Goal: Communication & Community: Answer question/provide support

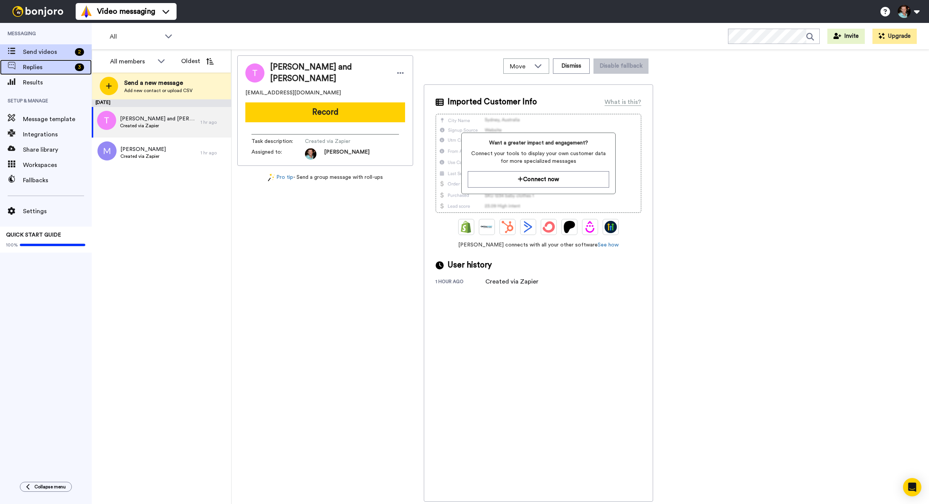
click at [62, 72] on div "Replies 3" at bounding box center [46, 67] width 92 height 15
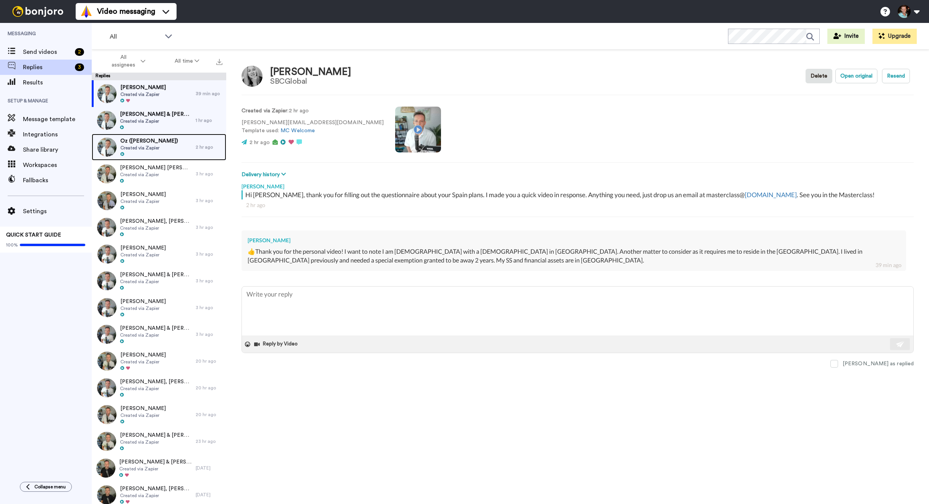
click at [159, 149] on span "Created via Zapier" at bounding box center [149, 148] width 58 height 6
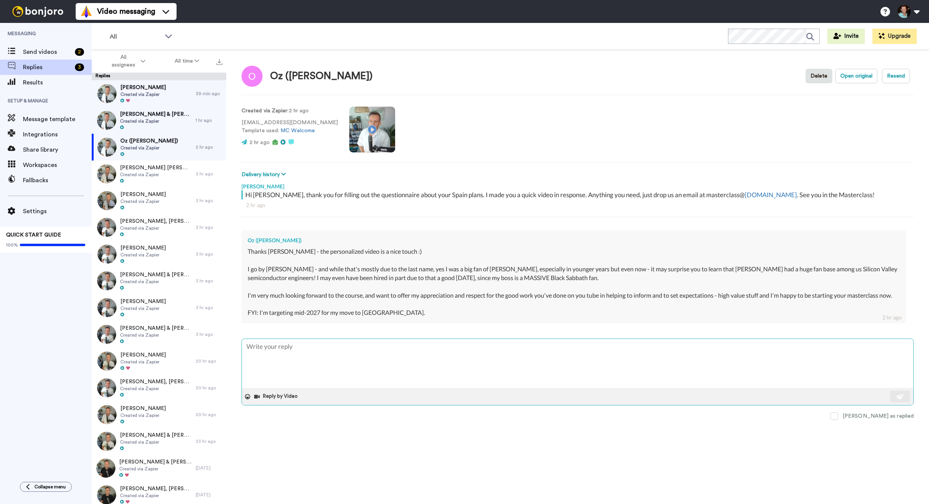
click at [367, 374] on textarea at bounding box center [578, 363] width 672 height 49
type textarea "x"
type textarea "F"
type textarea "x"
type textarea "Fa"
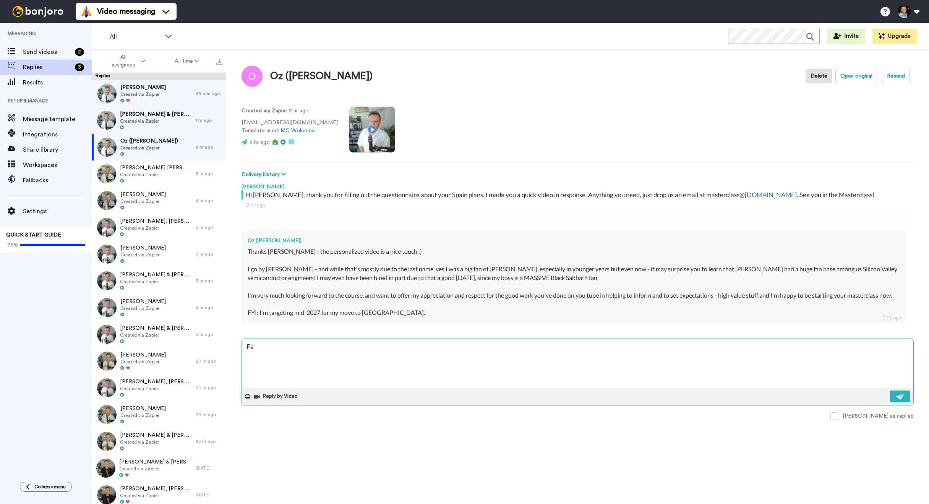
type textarea "x"
type textarea "Fan"
type textarea "x"
type textarea "[PERSON_NAME]"
type textarea "x"
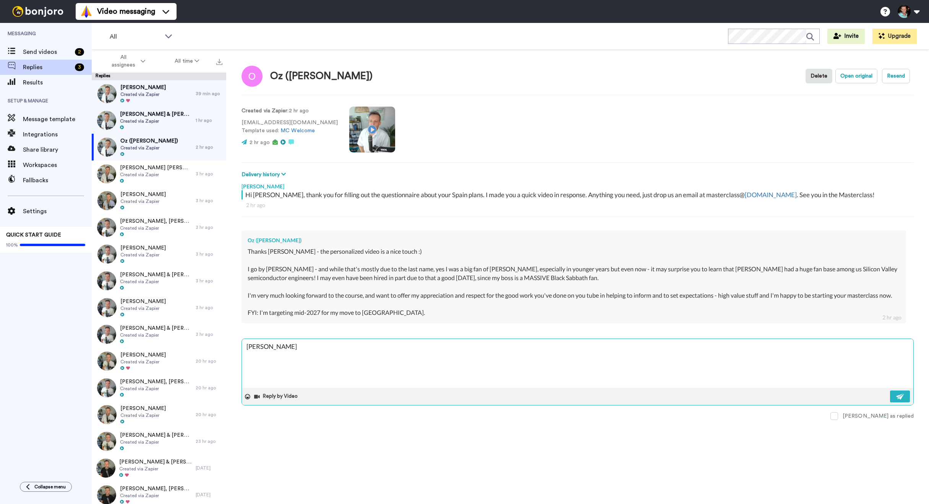
type textarea "Fanta"
type textarea "x"
type textarea "Fantast"
type textarea "x"
type textarea "Fantasti"
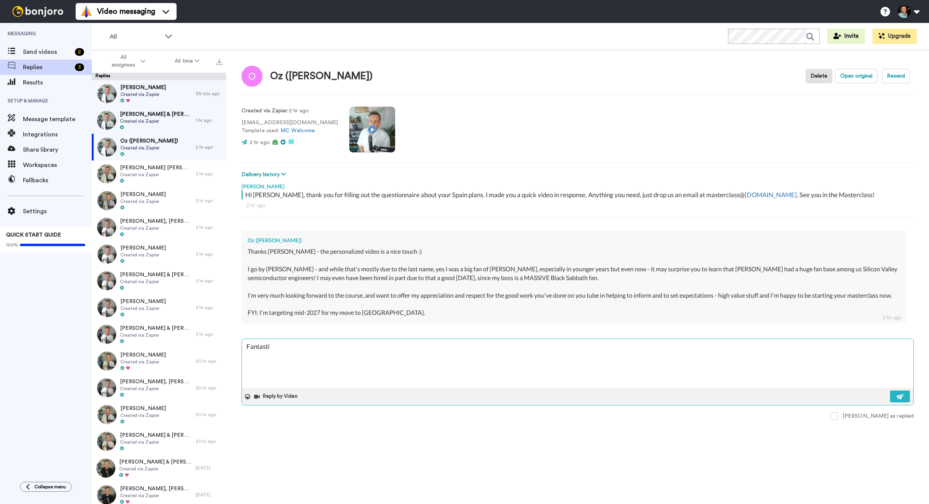
type textarea "x"
type textarea "Fantastic"
type textarea "x"
type textarea "Fantastic"
type textarea "x"
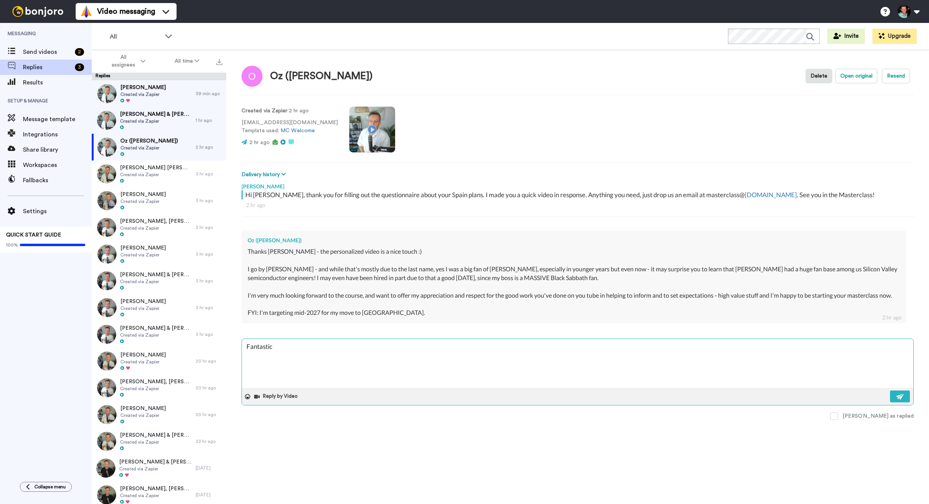
type textarea "Fantastic O"
type textarea "x"
type textarea "Fantastic Oz"
type textarea "x"
type textarea "Fantastic Oz!"
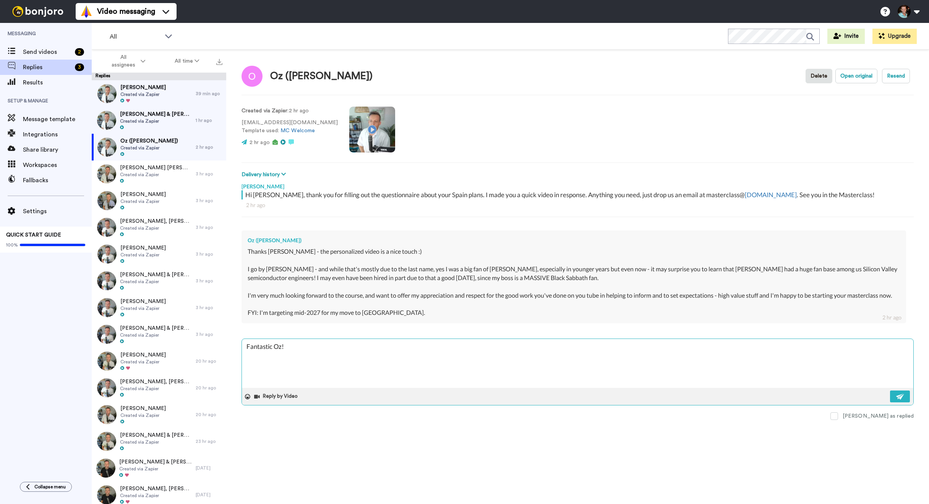
type textarea "x"
type textarea "Fantastic Oz!"
click at [374, 267] on div "Thanks [PERSON_NAME] - the personalized video is a nice touch :) I go by [PERSO…" at bounding box center [574, 282] width 653 height 70
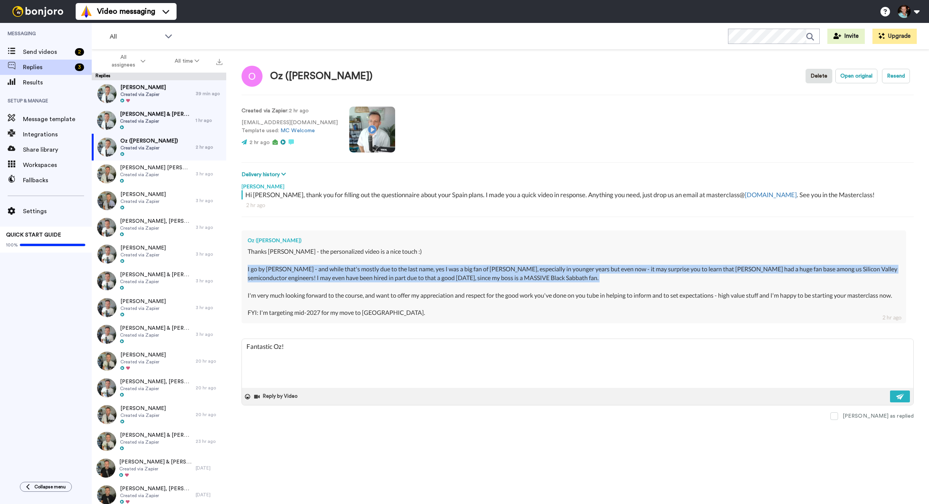
click at [374, 267] on div "Thanks [PERSON_NAME] - the personalized video is a nice touch :) I go by [PERSO…" at bounding box center [574, 282] width 653 height 70
copy div "I go by [PERSON_NAME] - and while that's mostly due to the last name, yes I was…"
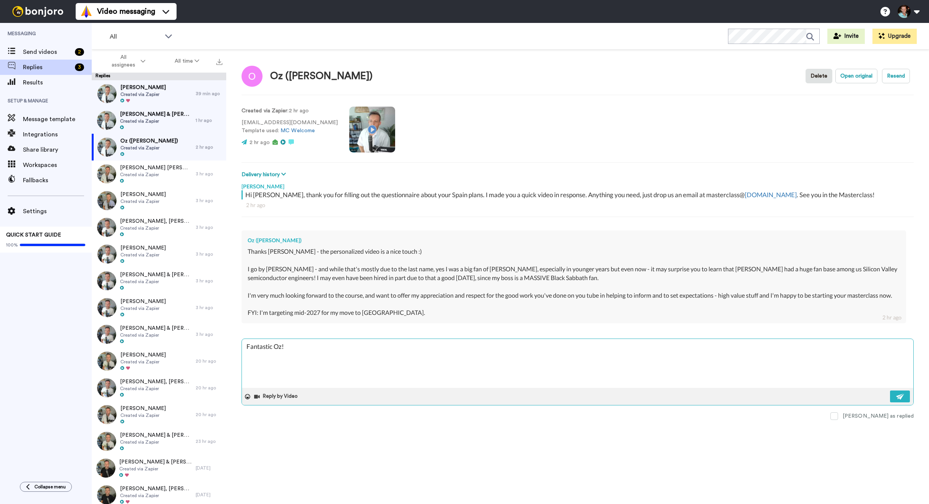
click at [314, 346] on textarea "Fantastic Oz!" at bounding box center [578, 363] width 672 height 49
type textarea "x"
type textarea "Fantastic Oz! I"
type textarea "x"
type textarea "Fantastic Oz! I"
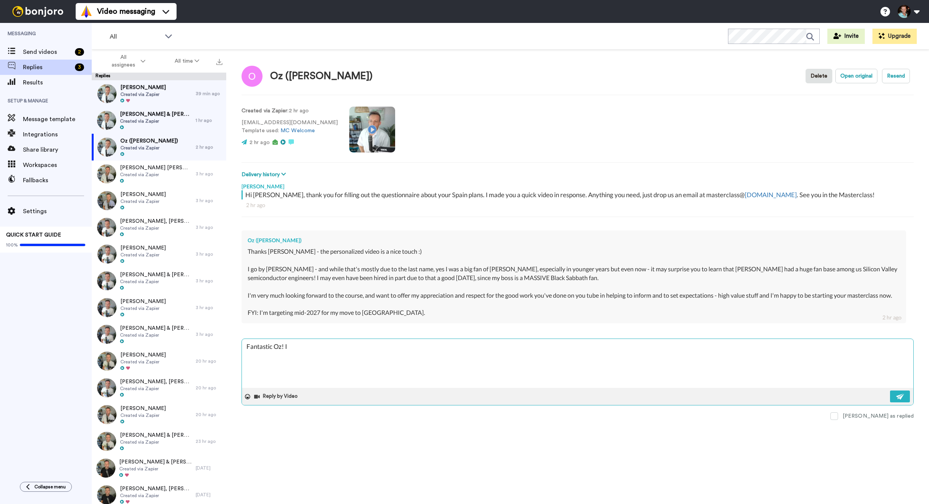
type textarea "x"
type textarea "Fantastic Oz! I l"
type textarea "x"
type textarea "Fantastic Oz! I lov"
type textarea "x"
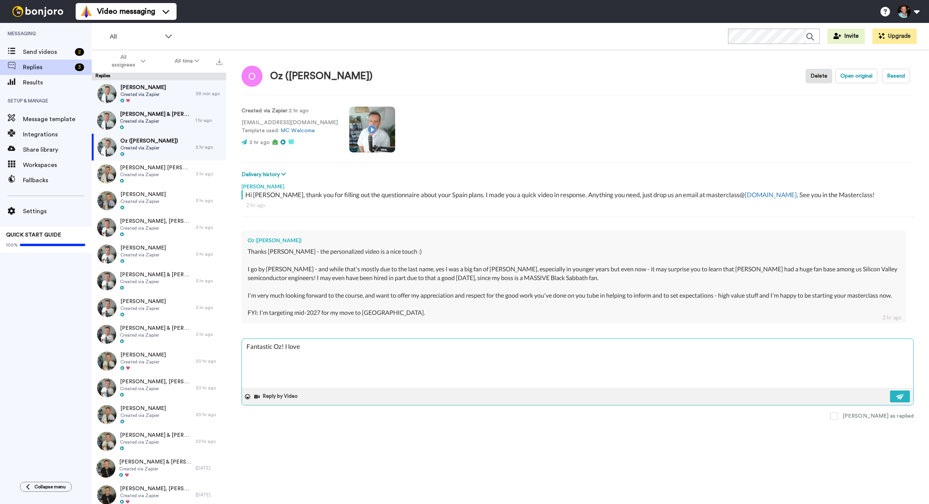
type textarea "Fantastic Oz! I love"
type textarea "x"
type textarea "Fantastic Oz! I love t"
type textarea "x"
type textarea "Fantastic Oz! I love th"
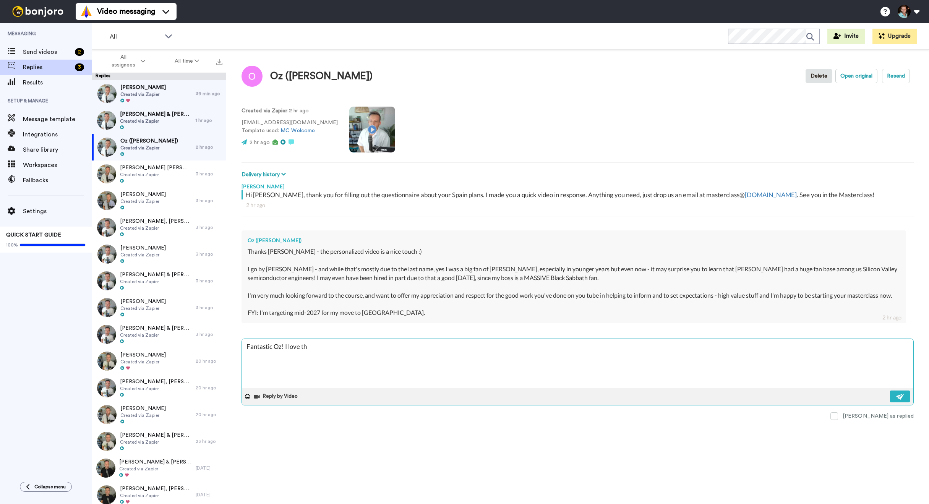
type textarea "x"
type textarea "Fantastic Oz! I love tha"
type textarea "x"
type textarea "Fantastic Oz! I love that"
type textarea "x"
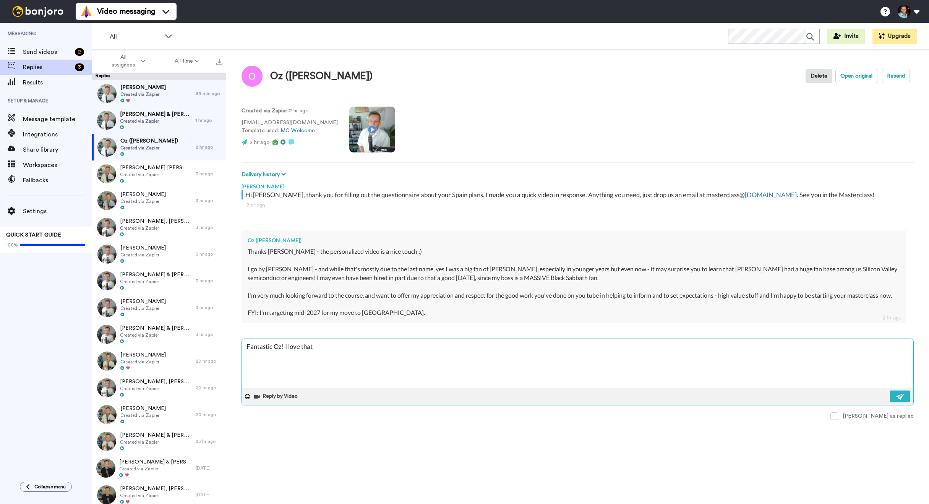
type textarea "Fantastic Oz! I love that"
type textarea "x"
type textarea "Fantastic Oz! I love that n"
type textarea "x"
type textarea "Fantastic Oz! I love that not"
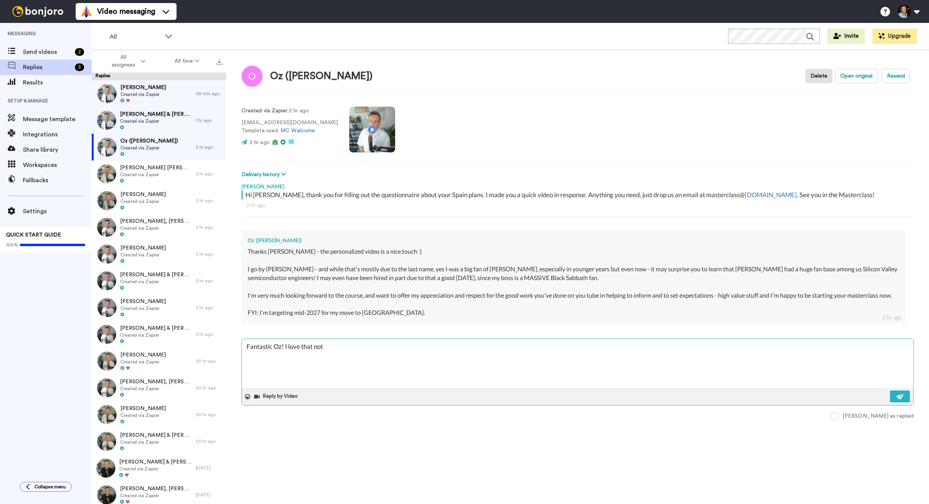
type textarea "x"
type textarea "Fantastic Oz! I love that note"
type textarea "x"
type textarea "Fantastic Oz! I love that note t"
type textarea "x"
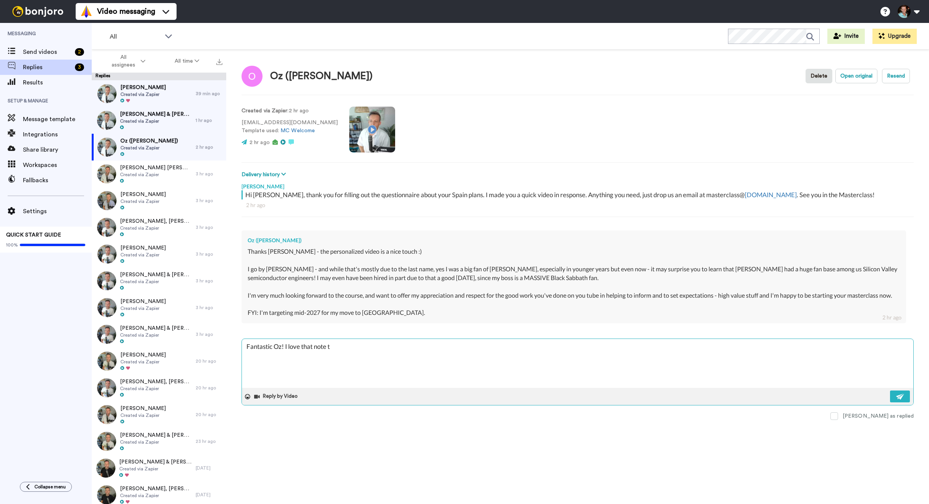
type textarea "Fantastic Oz! I love that note th"
type textarea "x"
type textarea "Fantastic Oz! I love that note tha"
type textarea "x"
type textarea "Fantastic Oz! I love that note that"
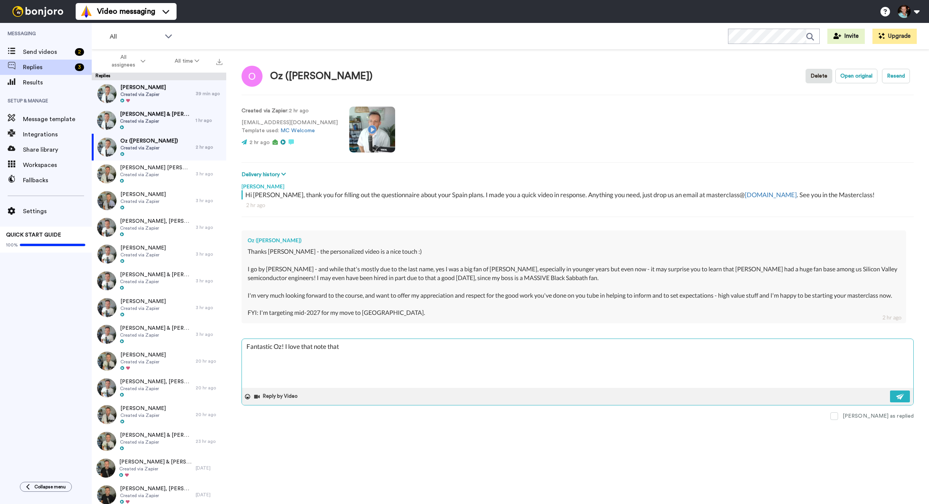
type textarea "x"
type textarea "Fantastic Oz! I love that note that O"
type textarea "x"
type textarea "Fantastic Oz! I love that note that Oz"
type textarea "x"
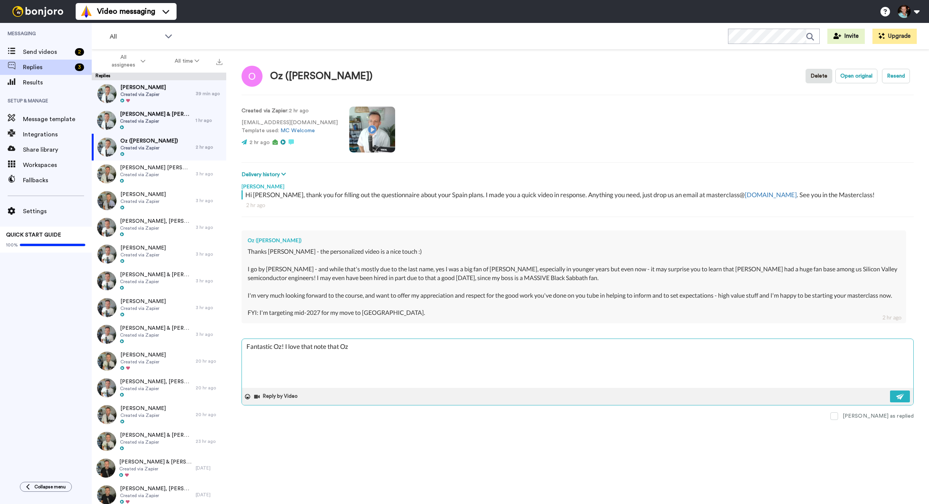
type textarea "Fantastic Oz! I love that note that [PERSON_NAME]"
type textarea "x"
type textarea "Fantastic Oz! I love that note that [PERSON_NAME]"
type textarea "x"
type textarea "Fantastic Oz! I love that note that [PERSON_NAME] w"
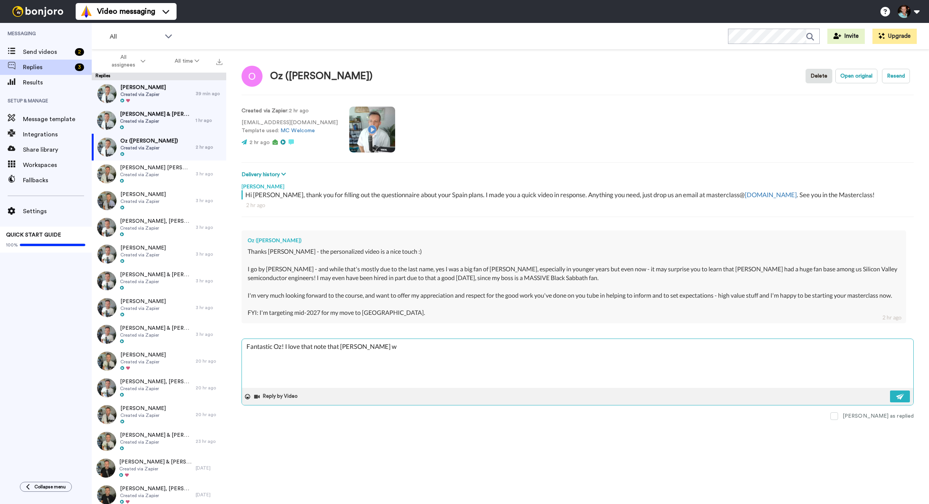
type textarea "x"
type textarea "Fantastic Oz! I love that note that Ozzy wa"
type textarea "x"
type textarea "Fantastic Oz! I love that note that [PERSON_NAME] was"
type textarea "x"
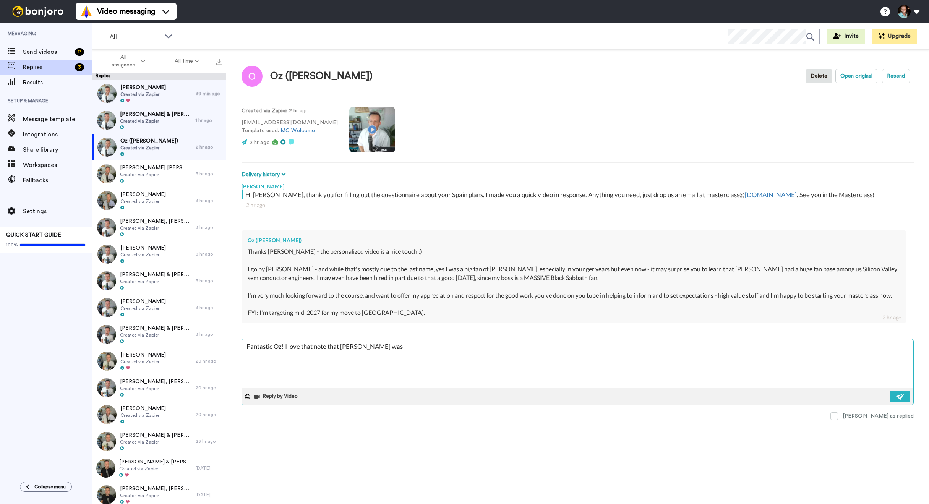
type textarea "Fantastic Oz! I love that note that [PERSON_NAME] was"
type textarea "x"
type textarea "Fantastic Oz! I love that note that [PERSON_NAME] was b"
type textarea "x"
type textarea "Fantastic Oz! I love that note that [PERSON_NAME] was bi"
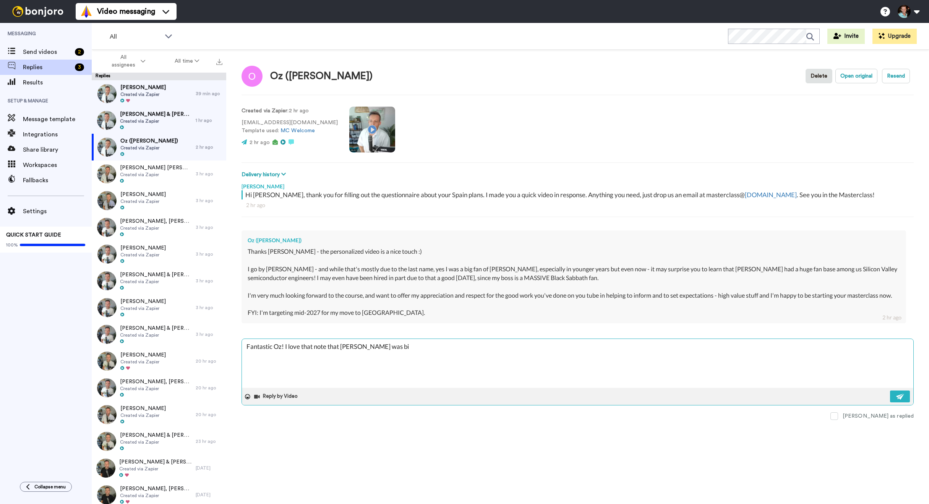
type textarea "x"
type textarea "Fantastic Oz! I love that note that [PERSON_NAME] was big"
type textarea "x"
type textarea "Fantastic Oz! I love that note that [PERSON_NAME] was big"
type textarea "x"
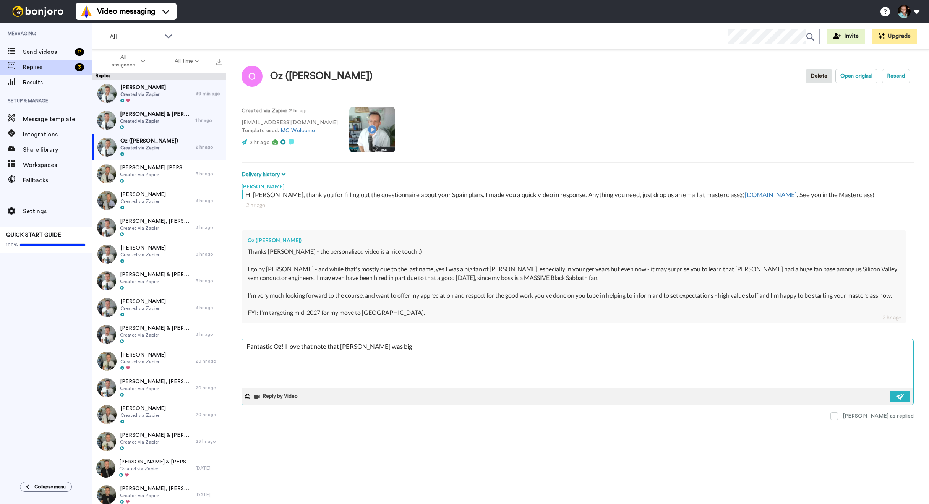
type textarea "Fantastic Oz! I love that note that [PERSON_NAME] was big i"
type textarea "x"
type textarea "Fantastic Oz! I love that note that [PERSON_NAME] was big in"
type textarea "x"
type textarea "Fantastic Oz! I love that note that [PERSON_NAME] was big in"
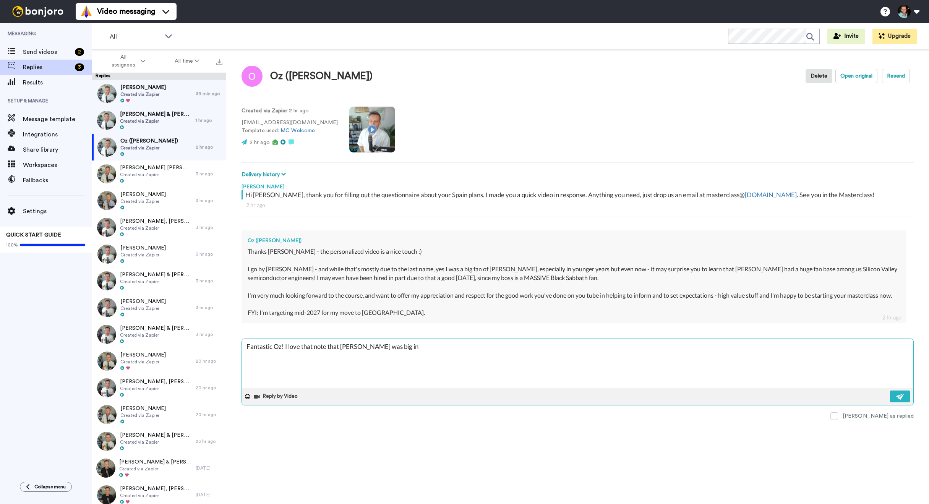
type textarea "x"
type textarea "Fantastic Oz! I love that note that [PERSON_NAME] was big in S"
type textarea "x"
type textarea "Fantastic Oz! I love that note that [PERSON_NAME] was big in Si"
type textarea "x"
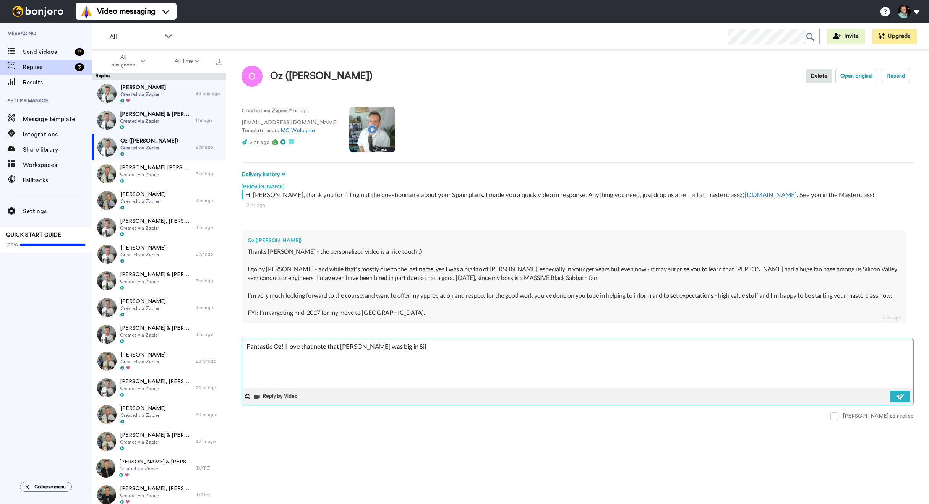
type textarea "Fantastic Oz! I love that note that [PERSON_NAME] was big in [GEOGRAPHIC_DATA]"
type textarea "x"
type textarea "Fantastic Oz! I love that note that [PERSON_NAME] was big in [GEOGRAPHIC_DATA]"
type textarea "x"
type textarea "Fantastic Oz! I love that note that [PERSON_NAME] was big in [GEOGRAPHIC_DATA]"
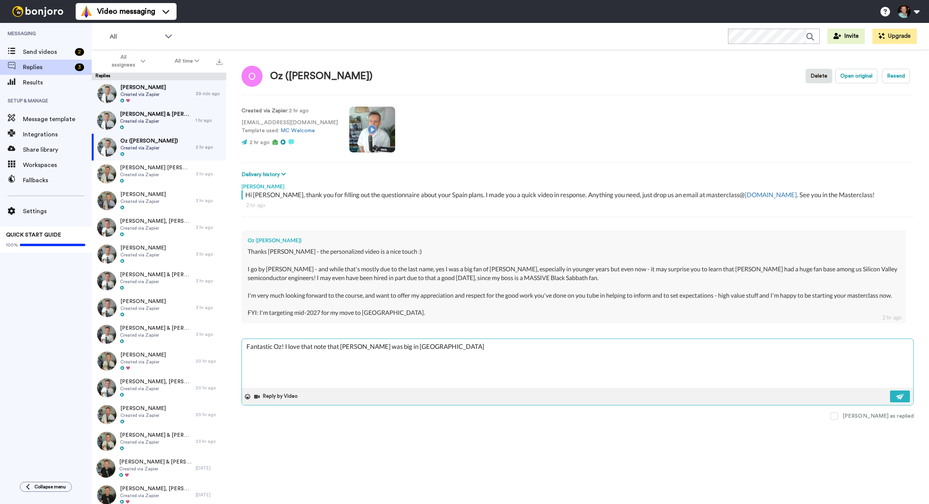
type textarea "x"
type textarea "Fantastic Oz! I love that note that [PERSON_NAME] was big in [GEOGRAPHIC_DATA]"
type textarea "x"
type textarea "Fantastic Oz! I love that note that [PERSON_NAME] was big in [GEOGRAPHIC_DATA]"
type textarea "x"
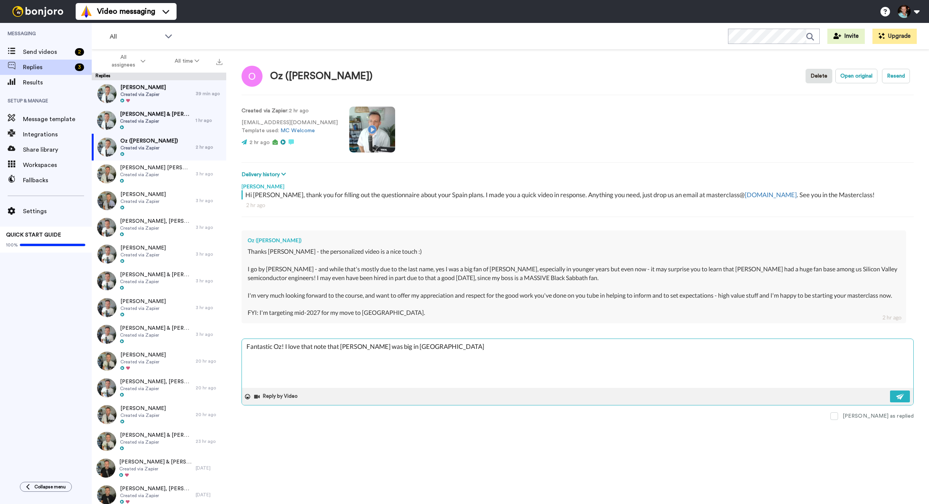
type textarea "Fantastic Oz! I love that note that [PERSON_NAME] was big in Sil"
type textarea "x"
type textarea "Fantastic Oz! I love that note that [PERSON_NAME] was big in Silic"
type textarea "x"
type textarea "Fantastic Oz! I love that note that [PERSON_NAME] was big in [GEOGRAPHIC_DATA]"
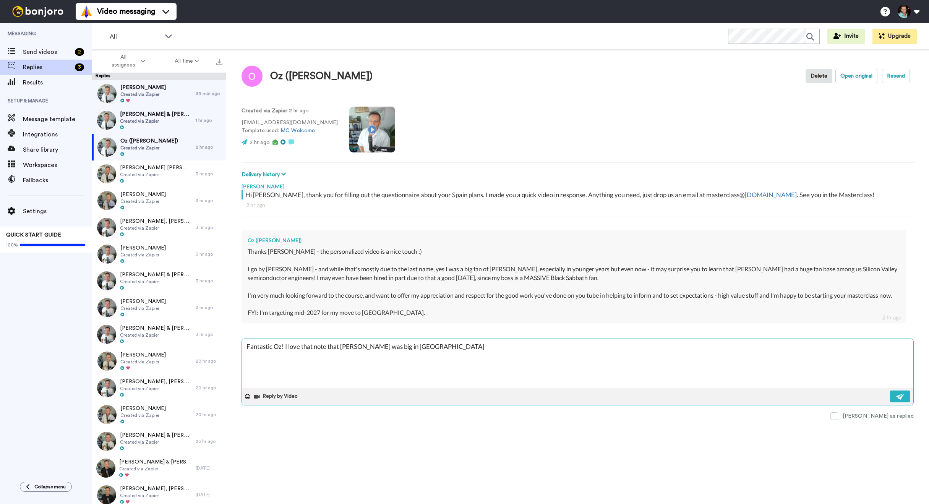
type textarea "x"
type textarea "Fantastic Oz! I love that note that [PERSON_NAME] was big in Silicon"
type textarea "x"
type textarea "Fantastic Oz! I love that note that [PERSON_NAME] was big in Silicon V"
type textarea "x"
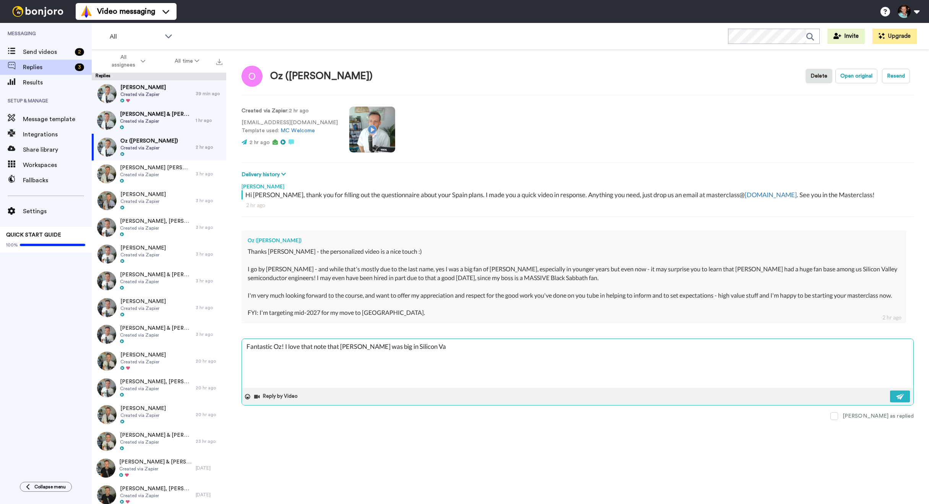
type textarea "Fantastic Oz! I love that note that [PERSON_NAME] was big in Silicon Val"
type textarea "x"
type textarea "Fantastic Oz! I love that note that [PERSON_NAME] was big in [GEOGRAPHIC_DATA][…"
type textarea "x"
type textarea "Fantastic Oz! I love that note that [PERSON_NAME] was big in [GEOGRAPHIC_DATA]"
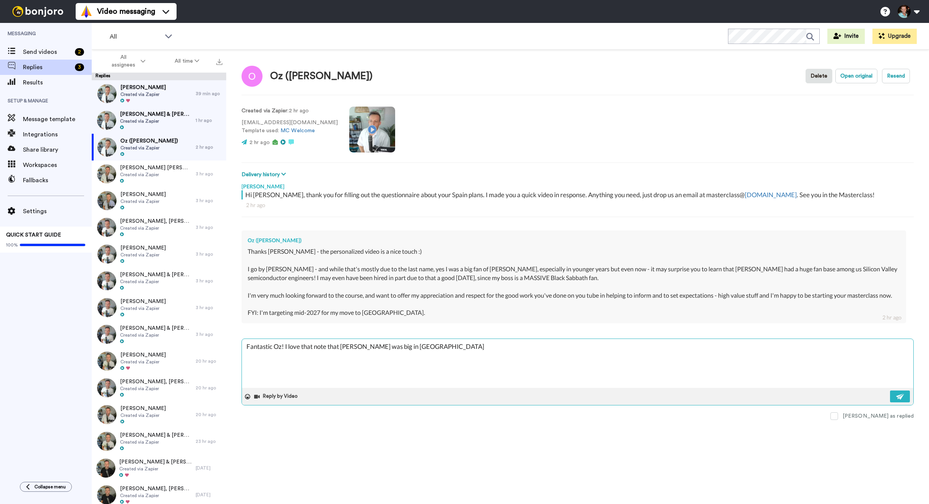
type textarea "x"
type textarea "Fantastic Oz! I love that note that [PERSON_NAME] was big in [GEOGRAPHIC_DATA]!"
type textarea "x"
type textarea "Fantastic Oz! I love that note that [PERSON_NAME] was big in [GEOGRAPHIC_DATA]!"
type textarea "x"
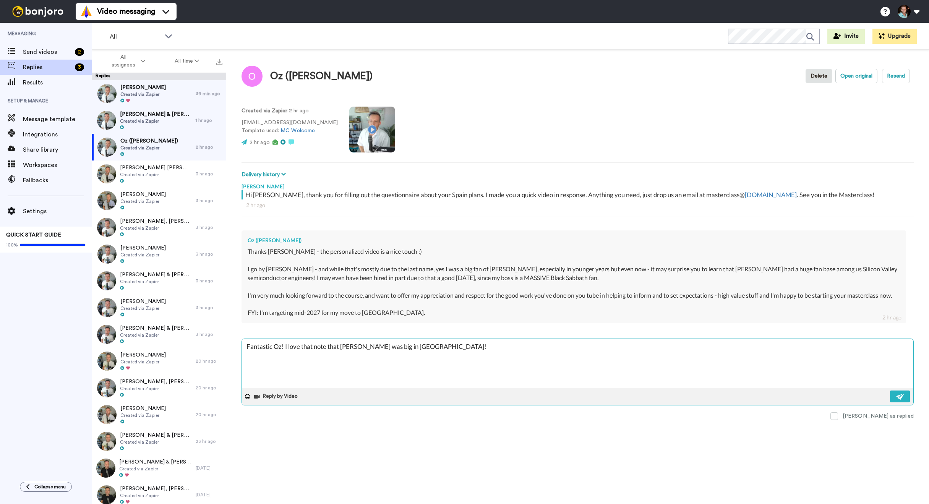
type textarea "Fantastic Oz! I love that note that [PERSON_NAME] was big in [GEOGRAPHIC_DATA]!…"
type textarea "x"
type textarea "Fantastic Oz! I love that note that [PERSON_NAME] was big in [GEOGRAPHIC_DATA]!…"
type textarea "x"
type textarea "Fantastic Oz! I love that note that [PERSON_NAME] was big in [GEOGRAPHIC_DATA]!…"
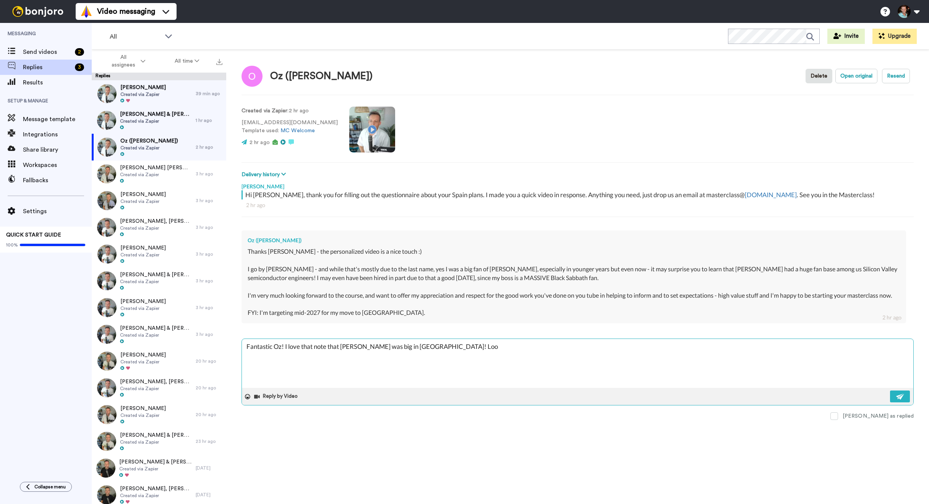
type textarea "x"
type textarea "Fantastic Oz! I love that note that [PERSON_NAME] was big in [GEOGRAPHIC_DATA]!…"
type textarea "x"
type textarea "Fantastic Oz! I love that note that [PERSON_NAME] was big in [GEOGRAPHIC_DATA]!…"
type textarea "x"
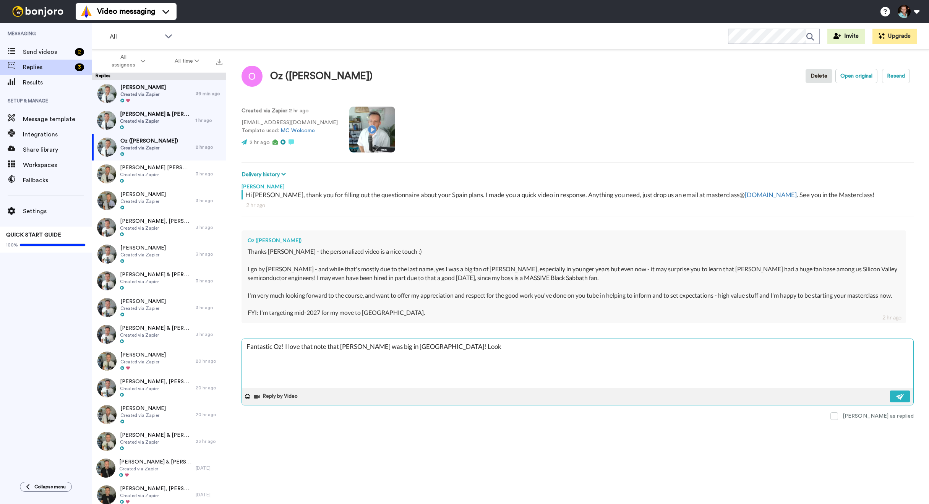
type textarea "Fantastic Oz! I love that note that [PERSON_NAME] was big in [GEOGRAPHIC_DATA]!…"
type textarea "x"
type textarea "Fantastic Oz! I love that note that [PERSON_NAME] was big in [GEOGRAPHIC_DATA]!…"
type textarea "x"
type textarea "Fantastic Oz! I love that note that [PERSON_NAME] was big in [GEOGRAPHIC_DATA]!…"
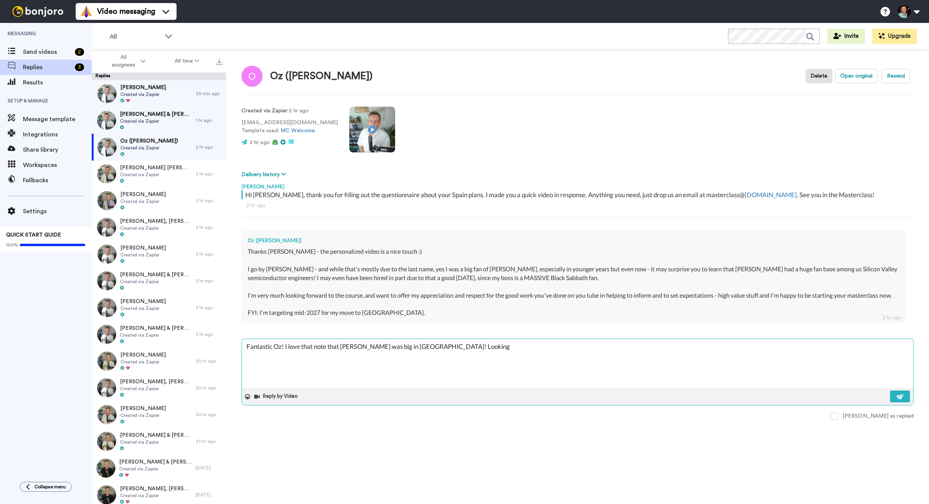
type textarea "x"
type textarea "Fantastic Oz! I love that note that [PERSON_NAME] was big in [GEOGRAPHIC_DATA]!…"
type textarea "x"
type textarea "Fantastic Oz! I love that note that [PERSON_NAME] was big in [GEOGRAPHIC_DATA]!…"
type textarea "x"
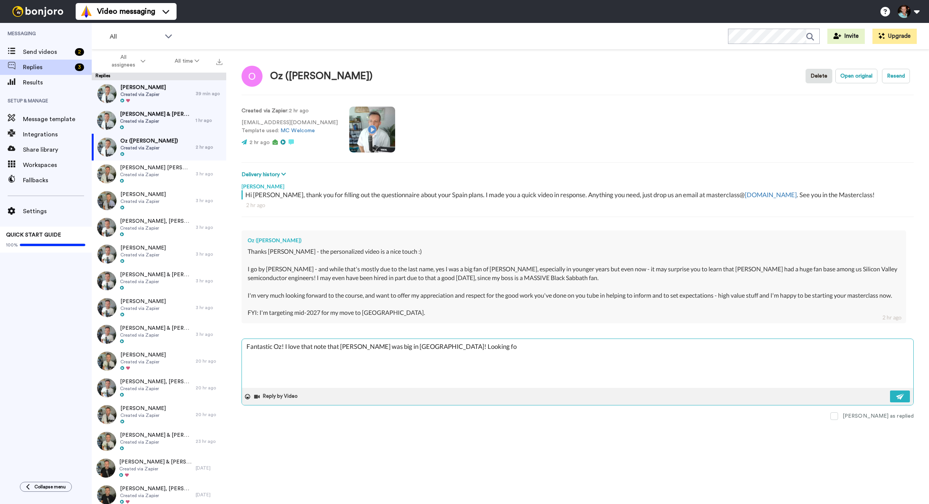
type textarea "Fantastic Oz! I love that note that [PERSON_NAME] was big in [GEOGRAPHIC_DATA]!…"
type textarea "x"
type textarea "Fantastic Oz! I love that note that [PERSON_NAME] was big in [GEOGRAPHIC_DATA]!…"
type textarea "x"
type textarea "Fantastic Oz! I love that note that [PERSON_NAME] was big in [GEOGRAPHIC_DATA]!…"
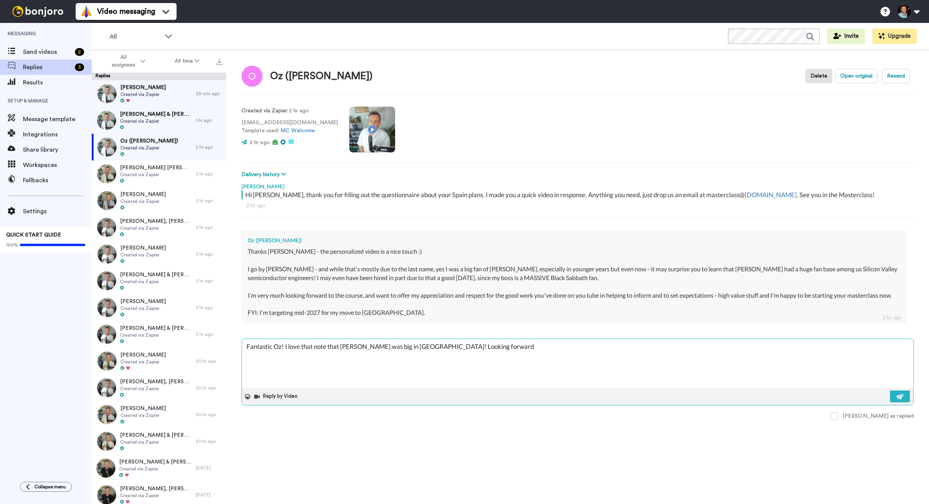
type textarea "x"
type textarea "Fantastic Oz! I love that note that [PERSON_NAME] was big in [GEOGRAPHIC_DATA]!…"
type textarea "x"
type textarea "Fantastic Oz! I love that note that [PERSON_NAME] was big in [GEOGRAPHIC_DATA]!…"
type textarea "x"
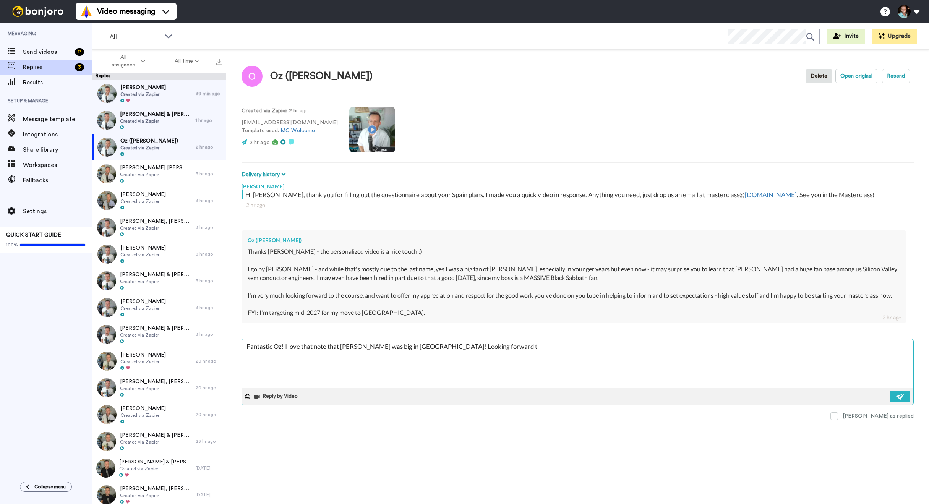
type textarea "Fantastic Oz! I love that note that [PERSON_NAME] was big in [GEOGRAPHIC_DATA]!…"
type textarea "x"
type textarea "Fantastic Oz! I love that note that [PERSON_NAME] was big in [GEOGRAPHIC_DATA]!…"
type textarea "x"
type textarea "Fantastic Oz! I love that note that [PERSON_NAME] was big in [GEOGRAPHIC_DATA]!…"
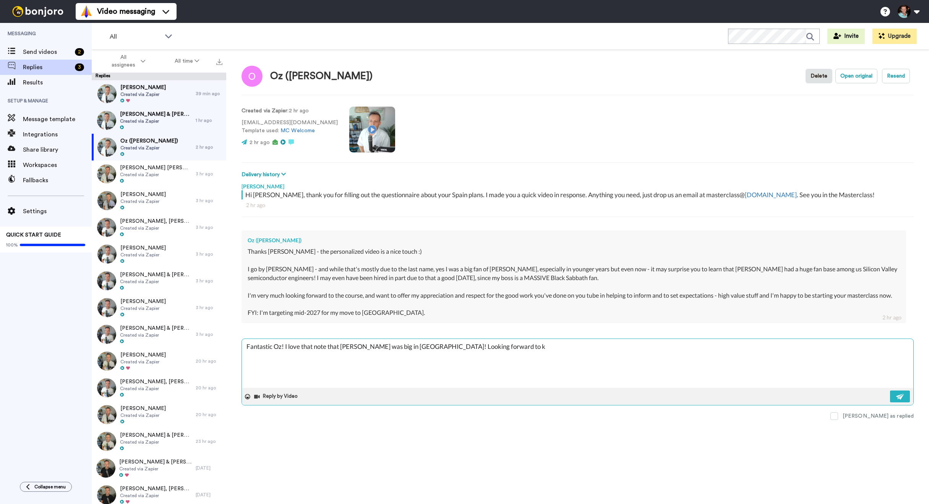
type textarea "x"
type textarea "Fantastic Oz! I love that note that [PERSON_NAME] was big in [GEOGRAPHIC_DATA]!…"
type textarea "x"
type textarea "Fantastic Oz! I love that note that [PERSON_NAME] was big in [GEOGRAPHIC_DATA]!…"
type textarea "x"
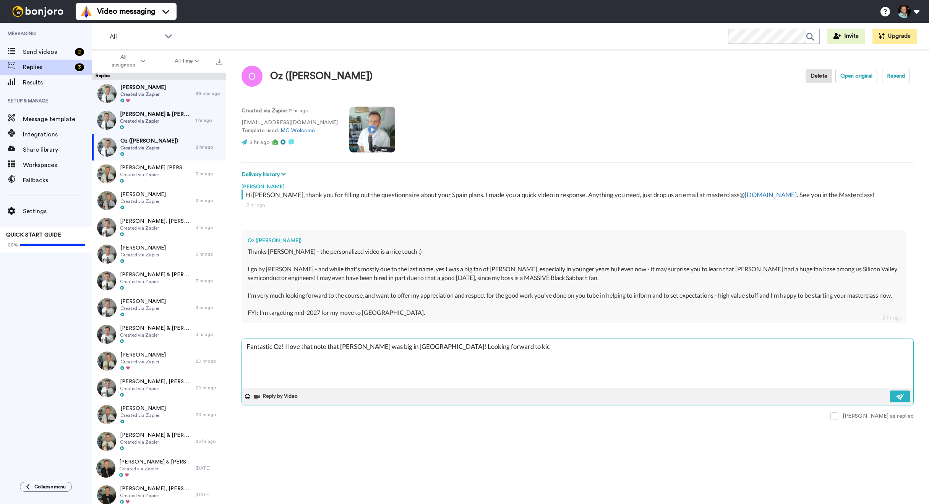
type textarea "Fantastic Oz! I love that note that [PERSON_NAME] was big in [GEOGRAPHIC_DATA]!…"
type textarea "x"
type textarea "Fantastic Oz! I love that note that [PERSON_NAME] was big in [GEOGRAPHIC_DATA]!…"
type textarea "x"
type textarea "Fantastic Oz! I love that note that [PERSON_NAME] was big in [GEOGRAPHIC_DATA]!…"
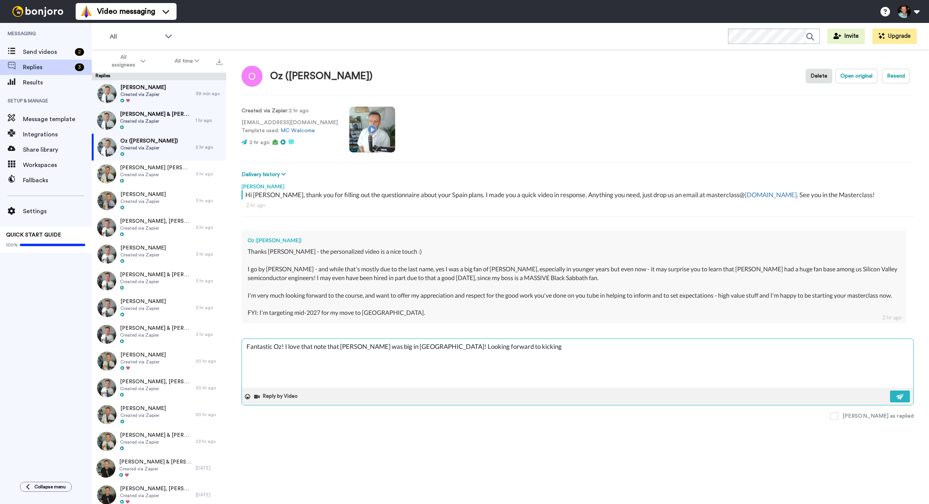
type textarea "x"
type textarea "Fantastic Oz! I love that note that [PERSON_NAME] was big in [GEOGRAPHIC_DATA]!…"
type textarea "x"
type textarea "Fantastic Oz! I love that note that [PERSON_NAME] was big in [GEOGRAPHIC_DATA]!…"
type textarea "x"
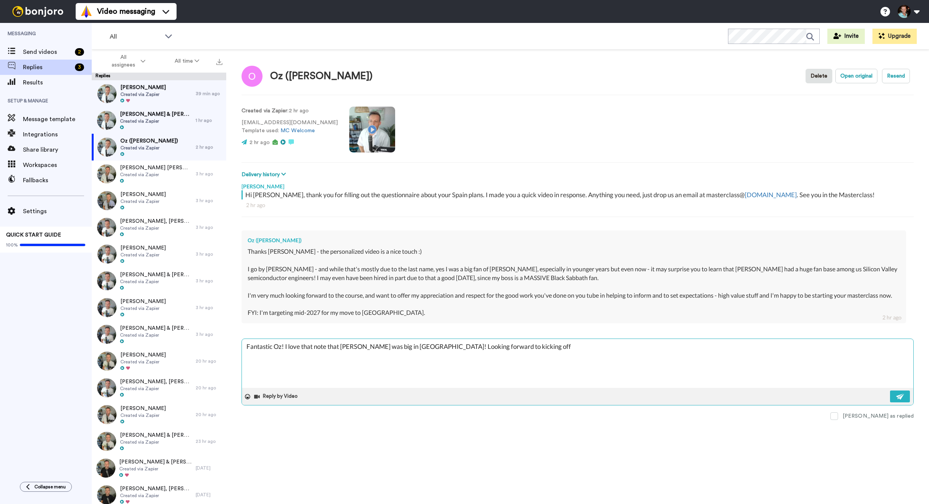
type textarea "Fantastic Oz! I love that note that [PERSON_NAME] was big in [GEOGRAPHIC_DATA]!…"
type textarea "x"
type textarea "Fantastic Oz! I love that note that [PERSON_NAME] was big in [GEOGRAPHIC_DATA]!…"
type textarea "x"
type textarea "Fantastic Oz! I love that note that [PERSON_NAME] was big in [GEOGRAPHIC_DATA]!…"
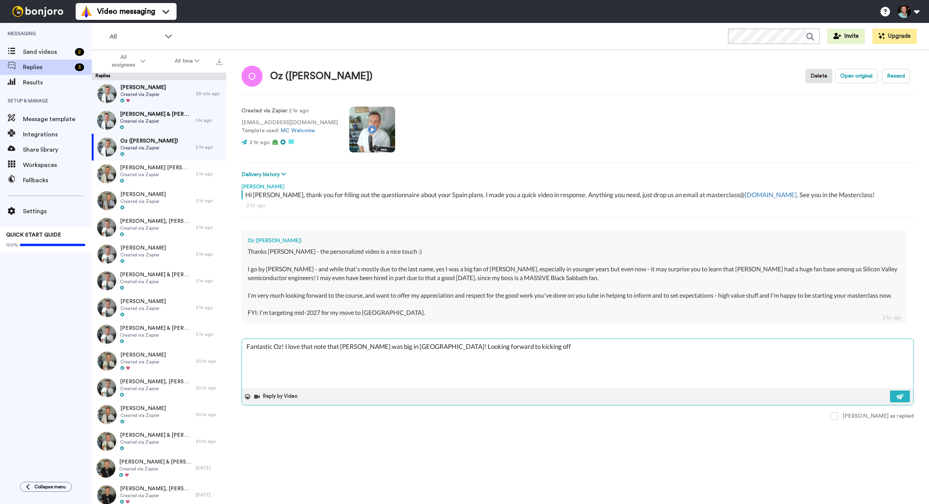
type textarea "x"
type textarea "Fantastic Oz! I love that note that [PERSON_NAME] was big in [GEOGRAPHIC_DATA]!…"
type textarea "x"
type textarea "Fantastic Oz! I love that note that [PERSON_NAME] was big in [GEOGRAPHIC_DATA]!…"
type textarea "x"
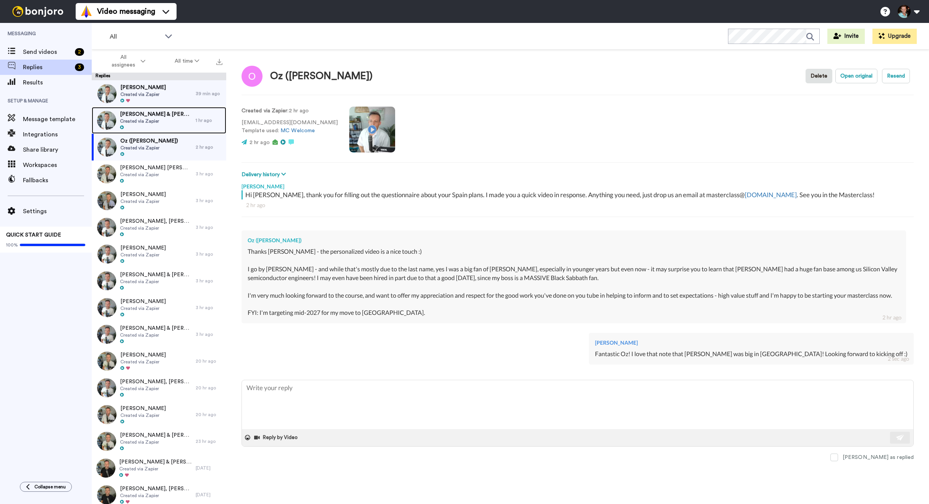
click at [169, 120] on span "Created via Zapier" at bounding box center [156, 121] width 72 height 6
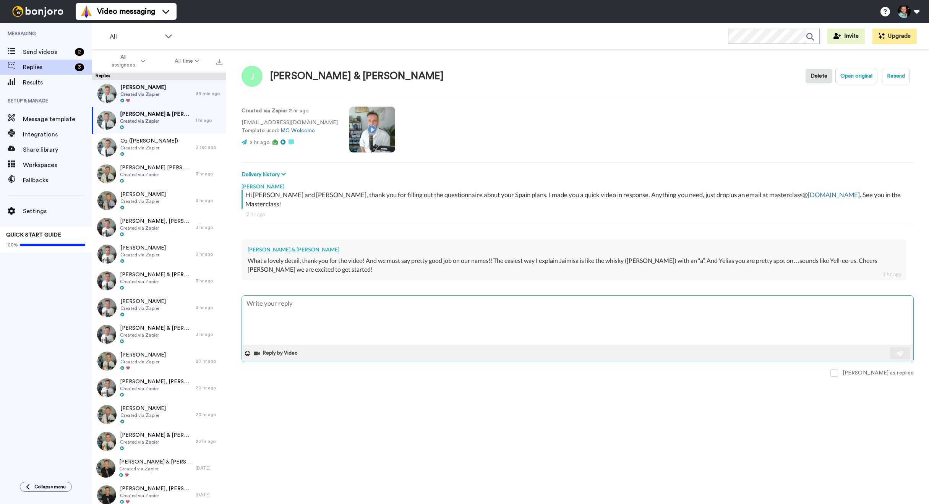
click at [406, 303] on textarea at bounding box center [578, 320] width 672 height 49
type textarea "x"
type textarea "H"
type textarea "x"
type textarea "Hh"
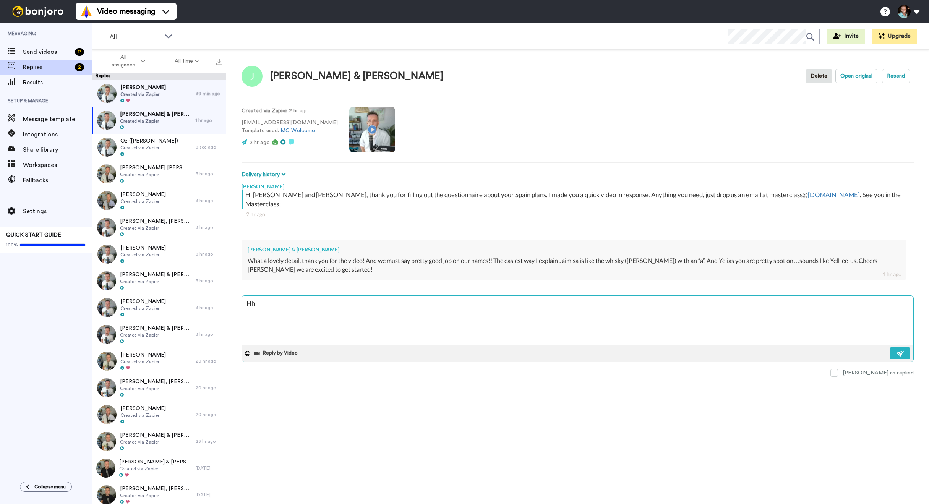
type textarea "x"
type textarea "Hha"
type textarea "x"
type textarea "Hh"
type textarea "x"
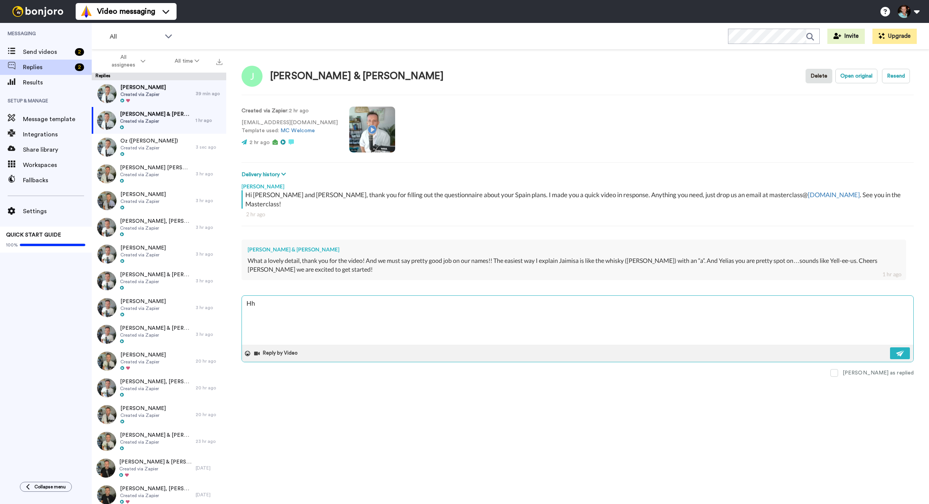
type textarea "H"
type textarea "x"
type textarea "A"
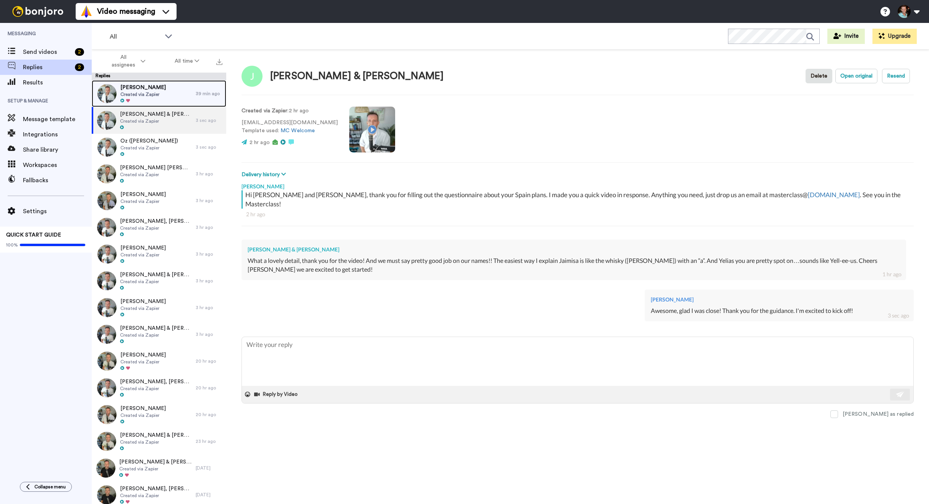
click at [146, 89] on span "[PERSON_NAME]" at bounding box center [142, 88] width 45 height 8
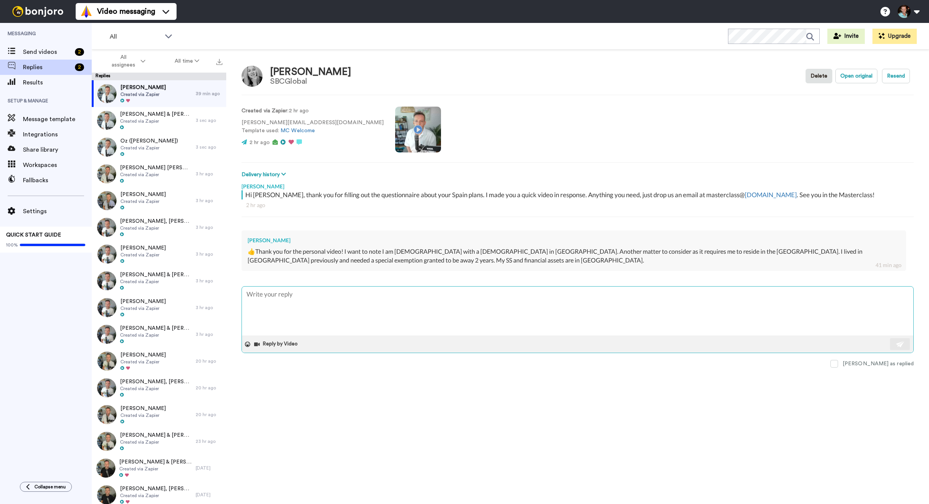
click at [413, 303] on textarea at bounding box center [578, 311] width 672 height 49
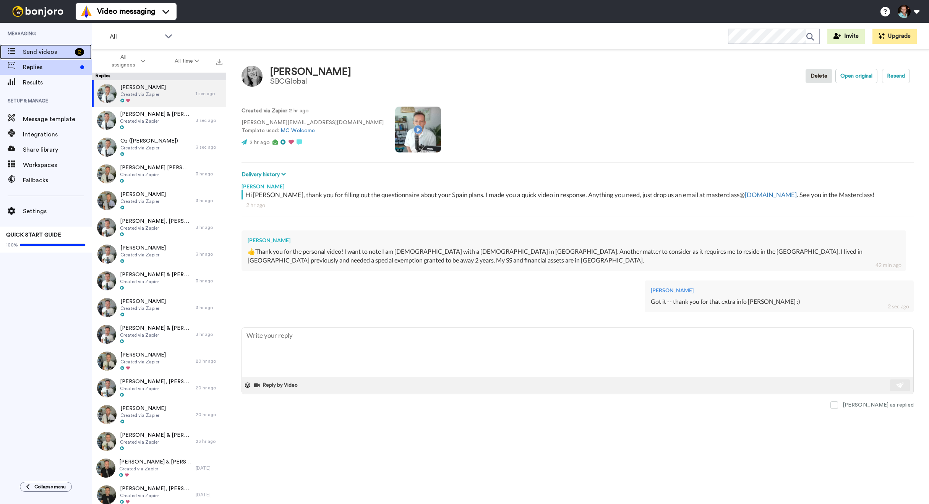
click at [58, 55] on span "Send videos" at bounding box center [47, 51] width 49 height 9
